Goal: Task Accomplishment & Management: Manage account settings

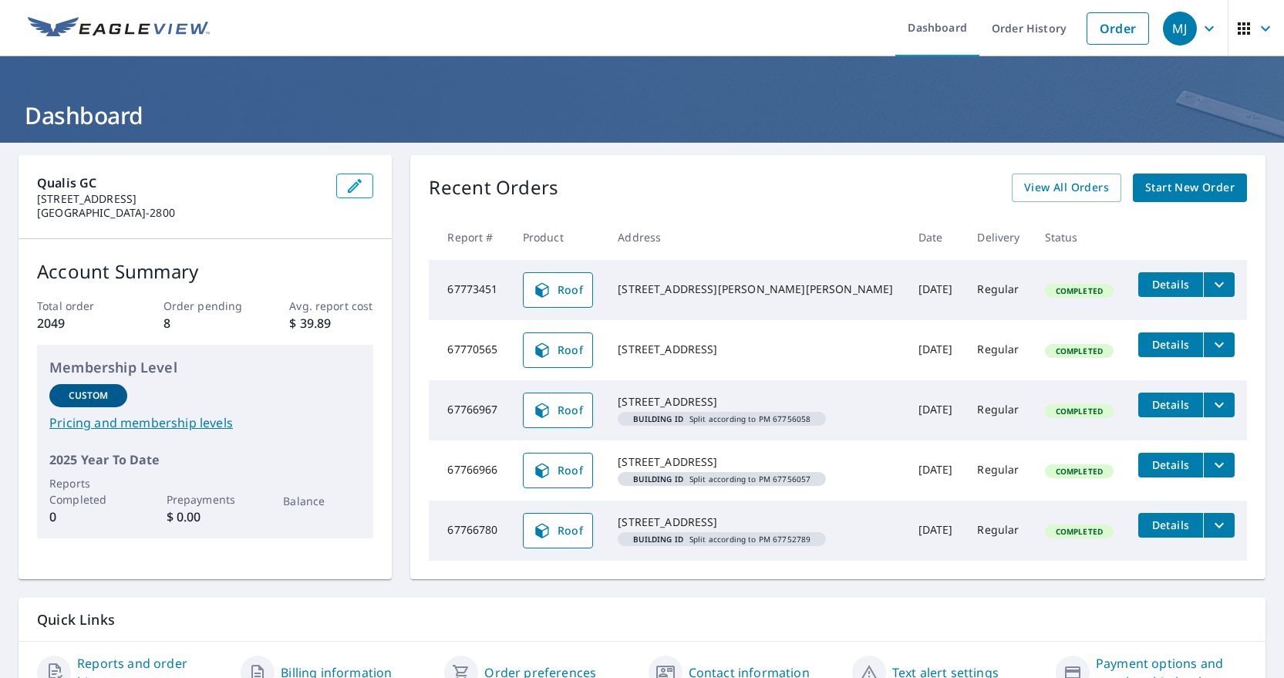
scroll to position [75, 0]
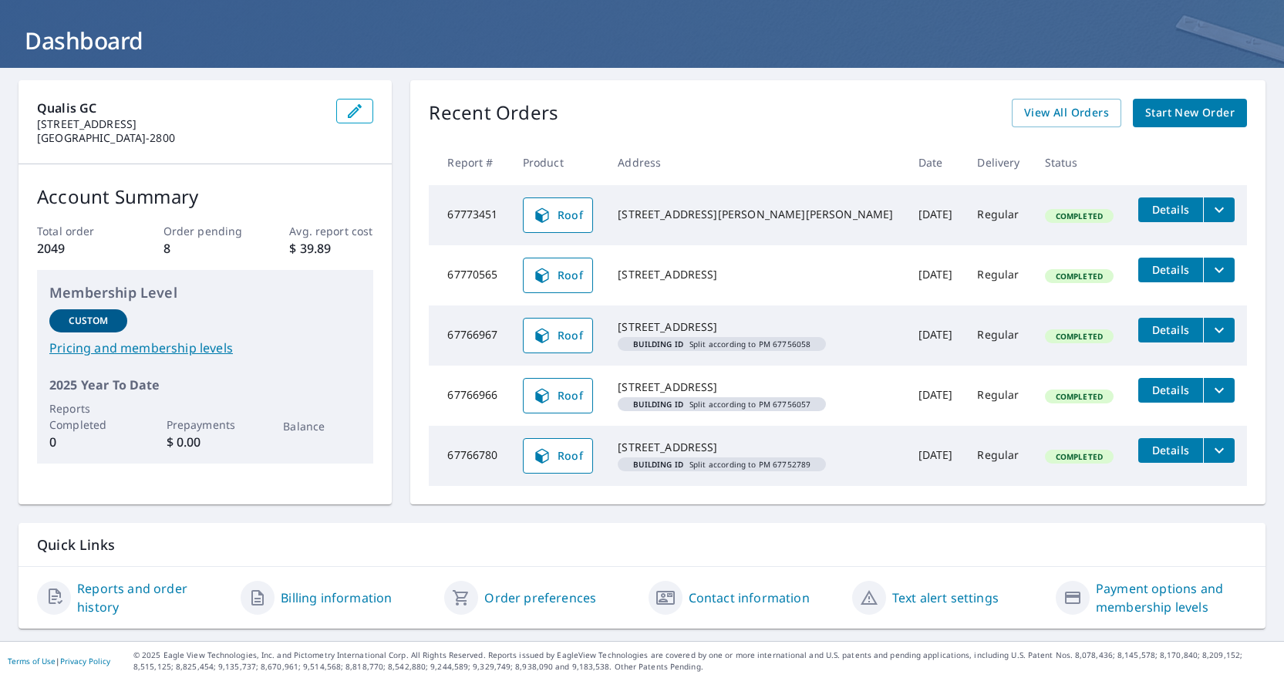
click at [670, 78] on div "Qualis GC 6020 W Pioneer Pkwy Ste 105 Arlington, TX 76013-2800 Account Summary …" at bounding box center [642, 354] width 1284 height 573
click at [694, 97] on div "Recent Orders View All Orders Start New Order Report # Product Address Date Del…" at bounding box center [838, 292] width 856 height 424
click at [1215, 393] on icon "filesDropdownBtn-67766966" at bounding box center [1219, 389] width 9 height 5
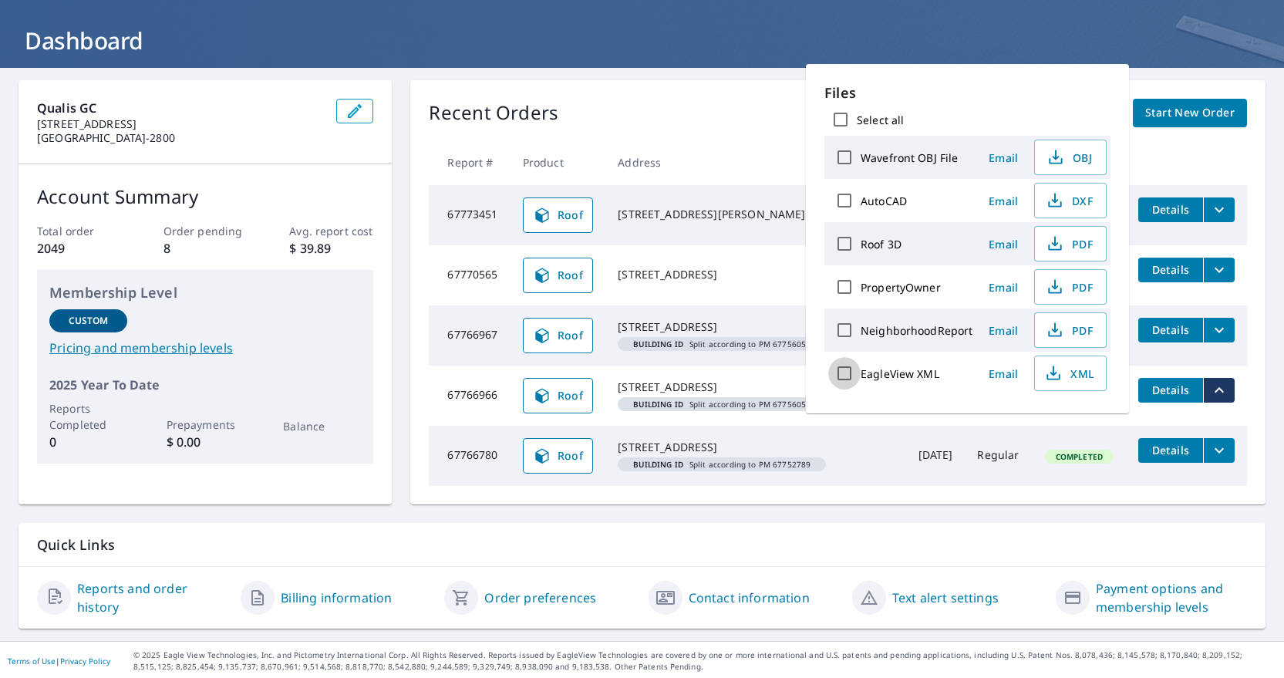
click at [845, 371] on input "EagleView XML" at bounding box center [845, 373] width 32 height 32
checkbox input "true"
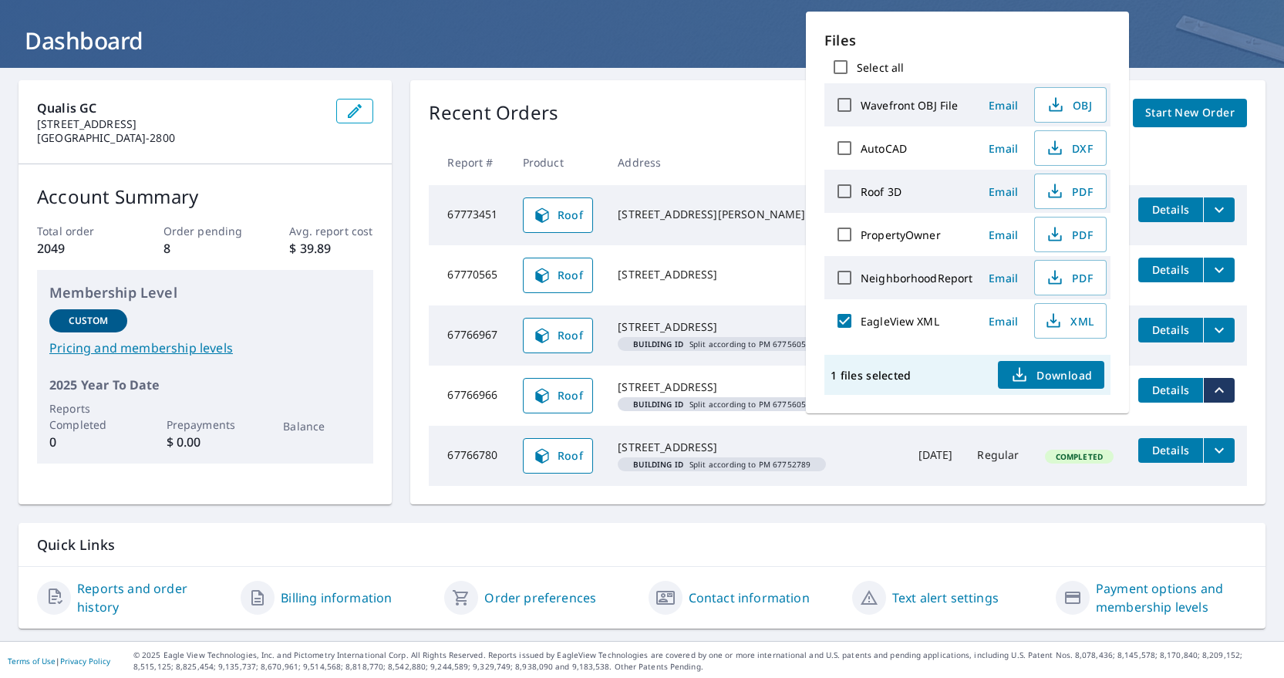
click at [842, 240] on input "PropertyOwner" at bounding box center [845, 234] width 32 height 32
checkbox input "false"
click at [842, 188] on input "Roof 3D" at bounding box center [845, 191] width 32 height 32
checkbox input "true"
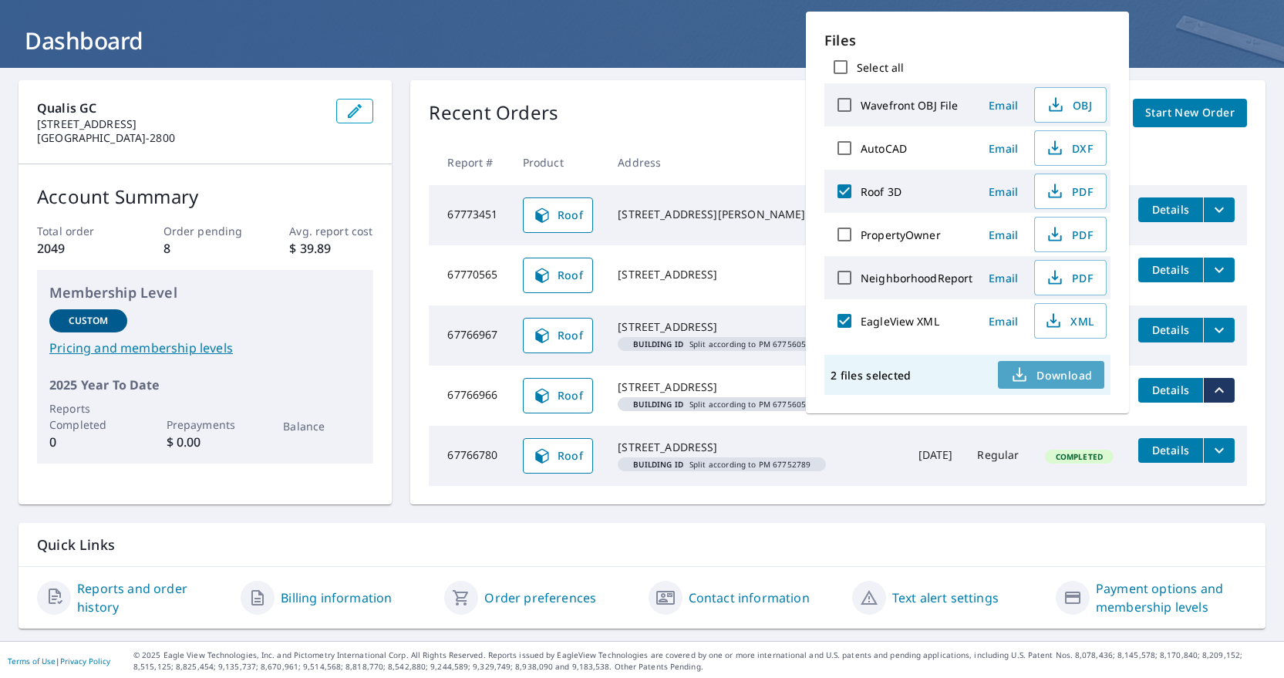
click at [1025, 379] on icon "button" at bounding box center [1020, 379] width 13 height 6
